Goal: Transaction & Acquisition: Book appointment/travel/reservation

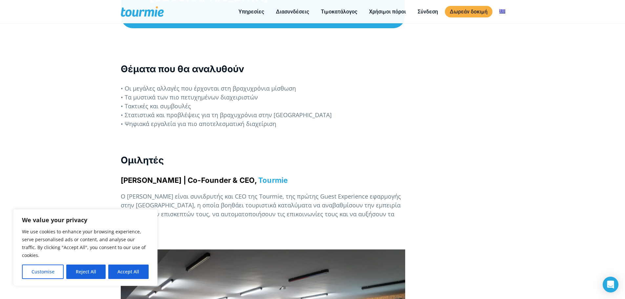
scroll to position [464, 0]
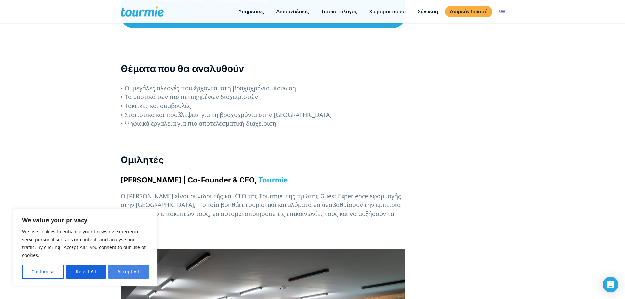
click at [133, 270] on button "Accept All" at bounding box center [128, 272] width 40 height 14
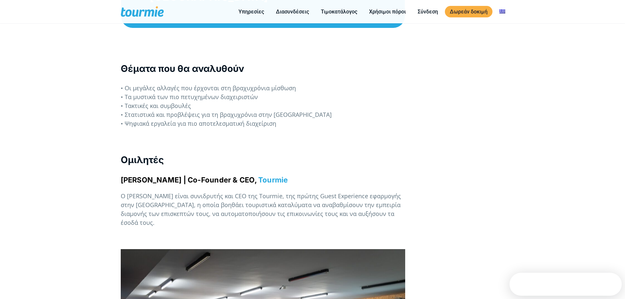
checkbox input "true"
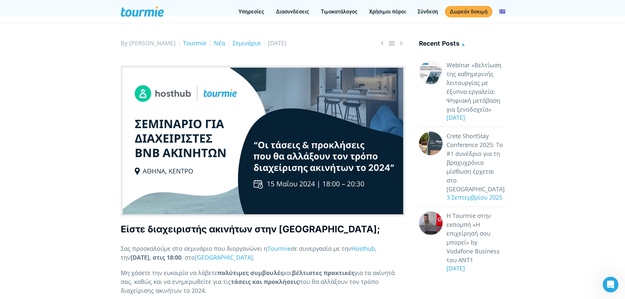
scroll to position [0, 0]
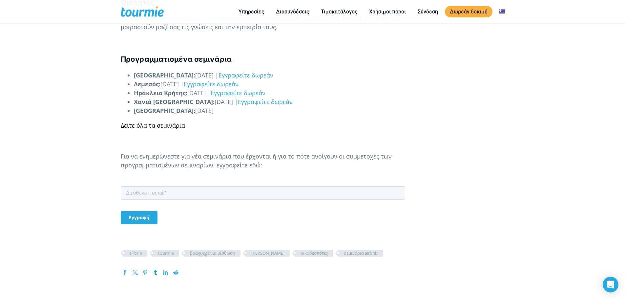
click at [176, 126] on link "Δείτε όλα τα σεμινάρια" at bounding box center [153, 125] width 64 height 8
click at [353, 64] on h4 "Προγραμματισμένα σεμινάρια" at bounding box center [263, 59] width 285 height 10
click at [345, 14] on link "Τιμοκατάλογος" at bounding box center [339, 12] width 46 height 8
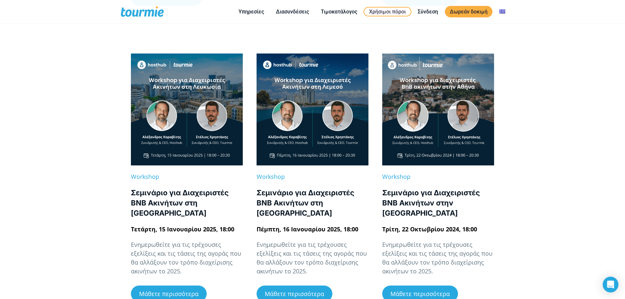
scroll to position [410, 0]
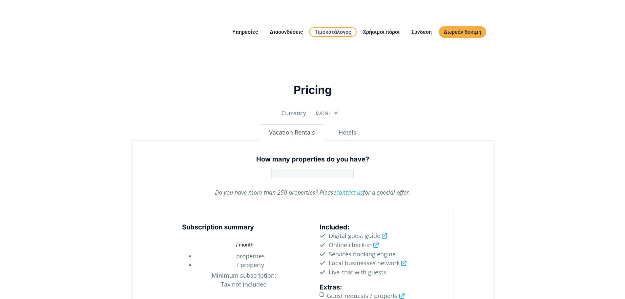
type input "1"
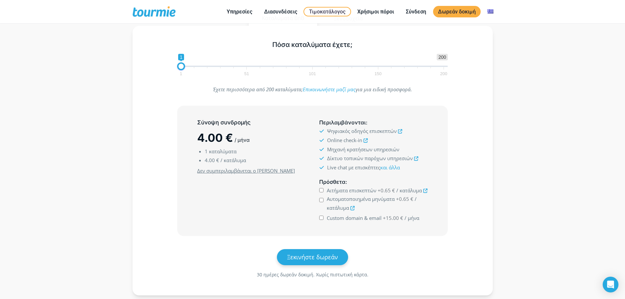
scroll to position [98, 0]
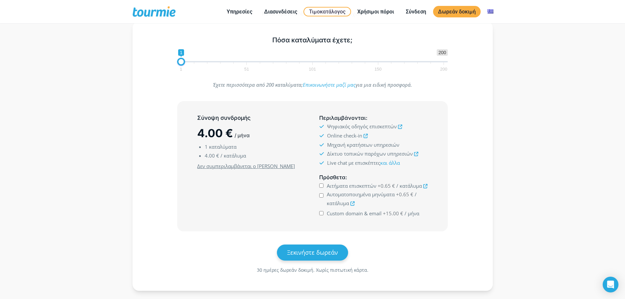
click at [319, 187] on input "Αιτήματα επισκεπτών +0.65 € / κατάλυμα" at bounding box center [321, 186] width 4 height 4
checkbox input "true"
click at [321, 200] on div "Αυτοματοποιημένα μηνύματα +0.65 € / κατάλυμα" at bounding box center [373, 199] width 108 height 17
click at [323, 196] on input "Αυτοματοποιημένα μηνύματα +0.65 € / κατάλυμα" at bounding box center [321, 195] width 4 height 4
checkbox input "true"
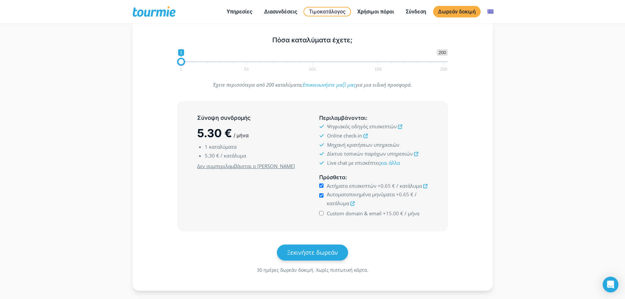
click at [323, 215] on div "Custom domain & email +15.00 € / μήνα" at bounding box center [373, 213] width 108 height 9
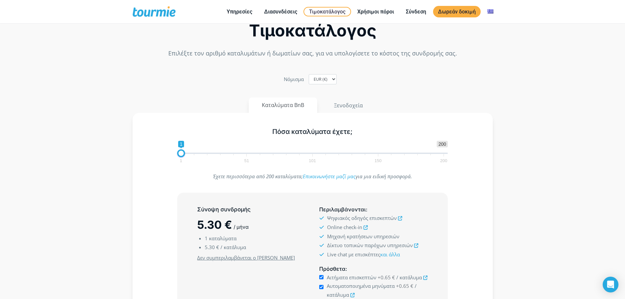
scroll to position [0, 0]
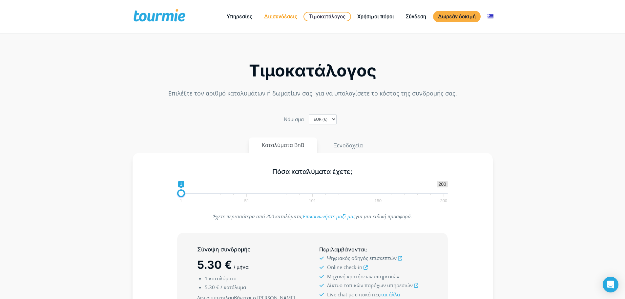
click at [291, 18] on link "Διασυνδέσεις" at bounding box center [280, 16] width 43 height 8
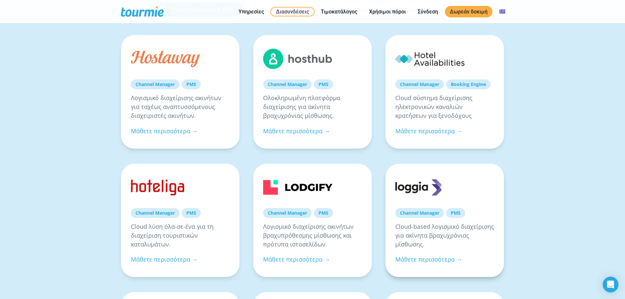
scroll to position [98, 0]
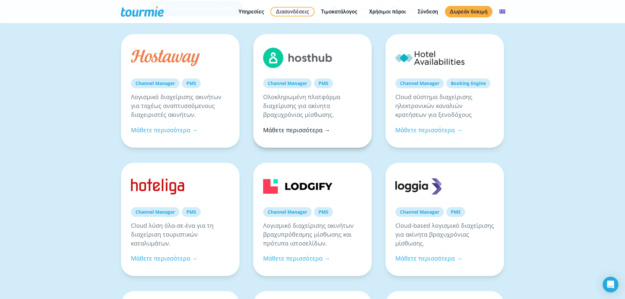
click at [301, 133] on link "Μάθετε περισσότερα →" at bounding box center [296, 130] width 67 height 8
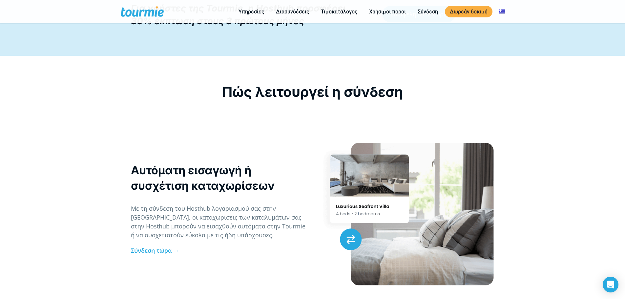
scroll to position [595, 0]
click at [163, 250] on link "Σύνδεση τώρα →" at bounding box center [155, 250] width 48 height 8
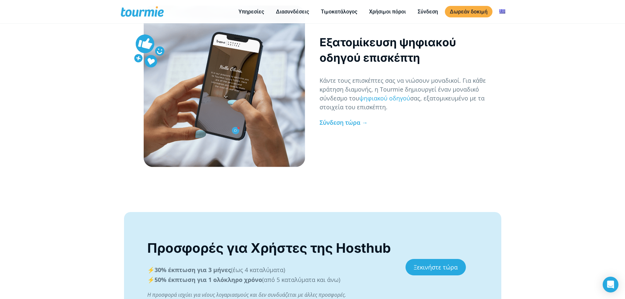
scroll to position [1337, 0]
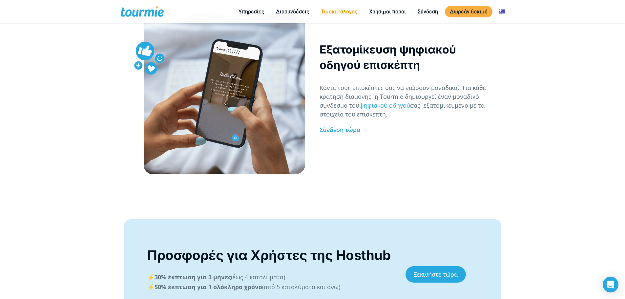
click at [331, 18] on li "Τιμοκατάλογος" at bounding box center [339, 12] width 48 height 20
click at [335, 12] on link "Τιμοκατάλογος" at bounding box center [339, 12] width 46 height 8
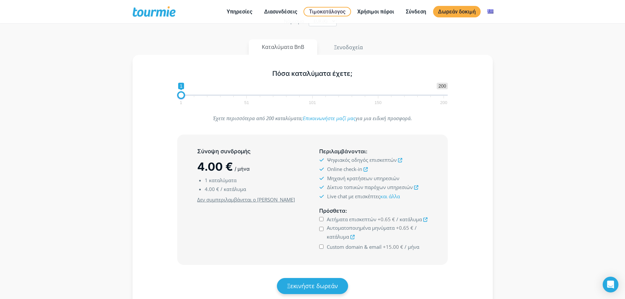
scroll to position [66, 0]
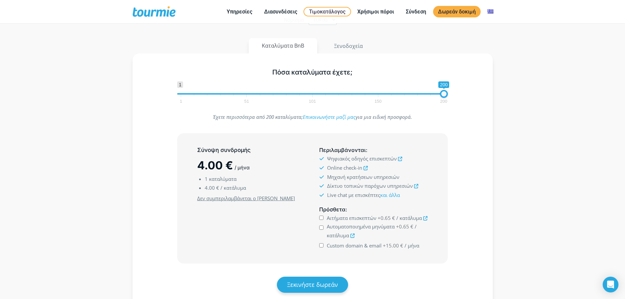
drag, startPoint x: 183, startPoint y: 94, endPoint x: 449, endPoint y: 98, distance: 266.6
click at [453, 97] on div "1 200 0 0 200 1 51 101 150 200 200" at bounding box center [312, 91] width 285 height 21
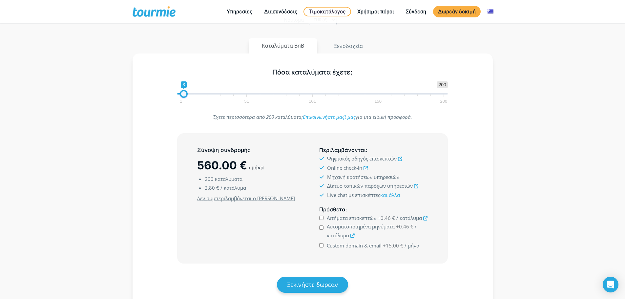
drag, startPoint x: 440, startPoint y: 96, endPoint x: 184, endPoint y: 111, distance: 256.2
click at [184, 111] on div "Πόσα καταλύματα έχετε; 1 200 0 0 3 1 51 101 150 200 3 Έχετε περισσότερα από 200…" at bounding box center [313, 189] width 360 height 270
type input "1"
drag, startPoint x: 184, startPoint y: 96, endPoint x: 144, endPoint y: 86, distance: 41.3
click at [149, 87] on div "Πόσα καταλύματα έχετε; 1 200 0 0 1 1 51 101 150 200 1" at bounding box center [312, 84] width 341 height 43
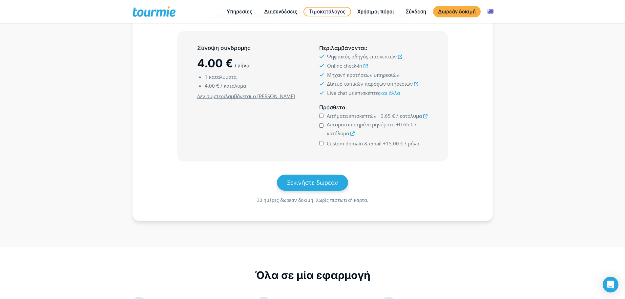
scroll to position [169, 0]
click at [321, 113] on input "Αιτήματα επισκεπτών +0.65 € / κατάλυμα" at bounding box center [321, 115] width 4 height 4
checkbox input "true"
click at [323, 124] on input "Αυτοματοποιημένα μηνύματα +0.65 € / κατάλυμα" at bounding box center [321, 124] width 4 height 4
checkbox input "true"
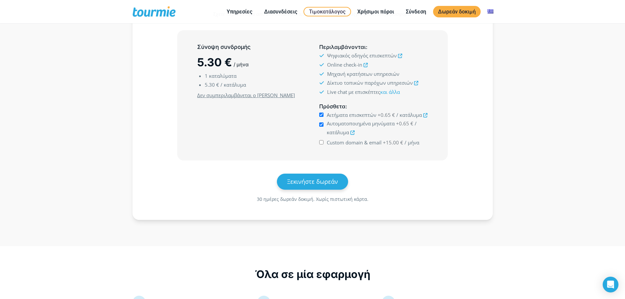
click at [321, 142] on input "Custom domain & email +15.00 € / μήνα" at bounding box center [321, 142] width 4 height 4
checkbox input "true"
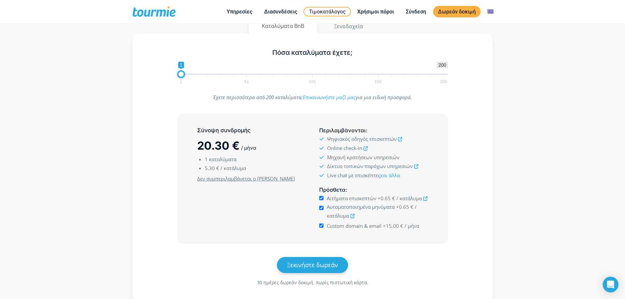
scroll to position [85, 0]
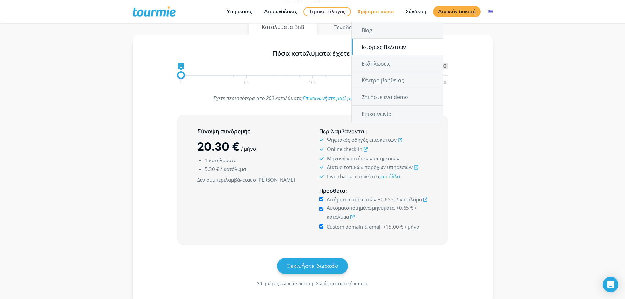
click at [375, 47] on link "Ιστορίες Πελατών" at bounding box center [397, 47] width 91 height 16
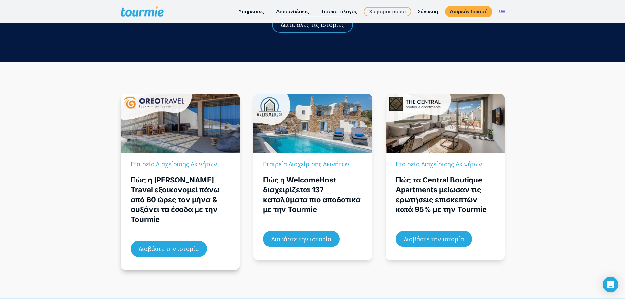
scroll to position [98, 0]
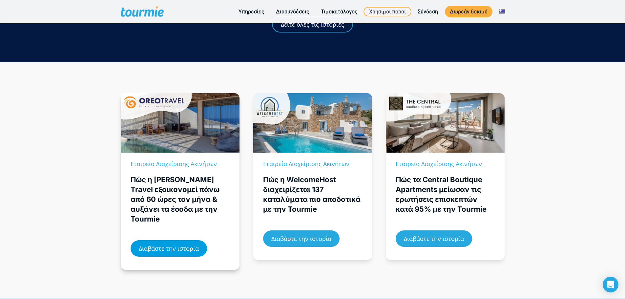
click at [171, 246] on span "Διαβάστε την ιστορία" at bounding box center [169, 249] width 60 height 6
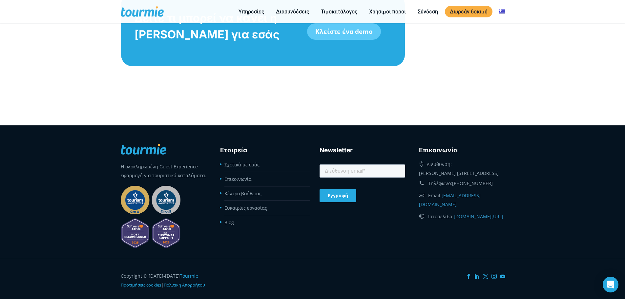
scroll to position [2566, 0]
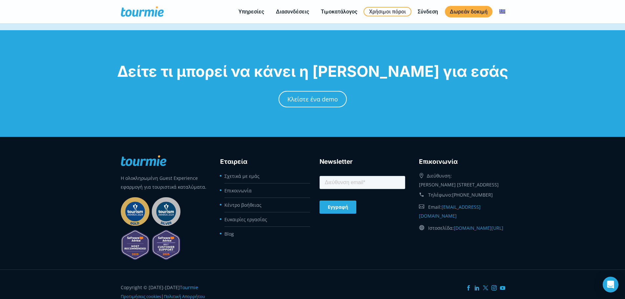
scroll to position [512, 0]
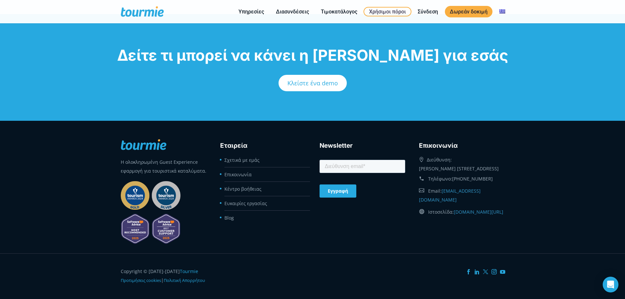
click at [327, 80] on span "Κλείστε ένα demo" at bounding box center [313, 83] width 51 height 6
